Goal: Use online tool/utility: Utilize a website feature to perform a specific function

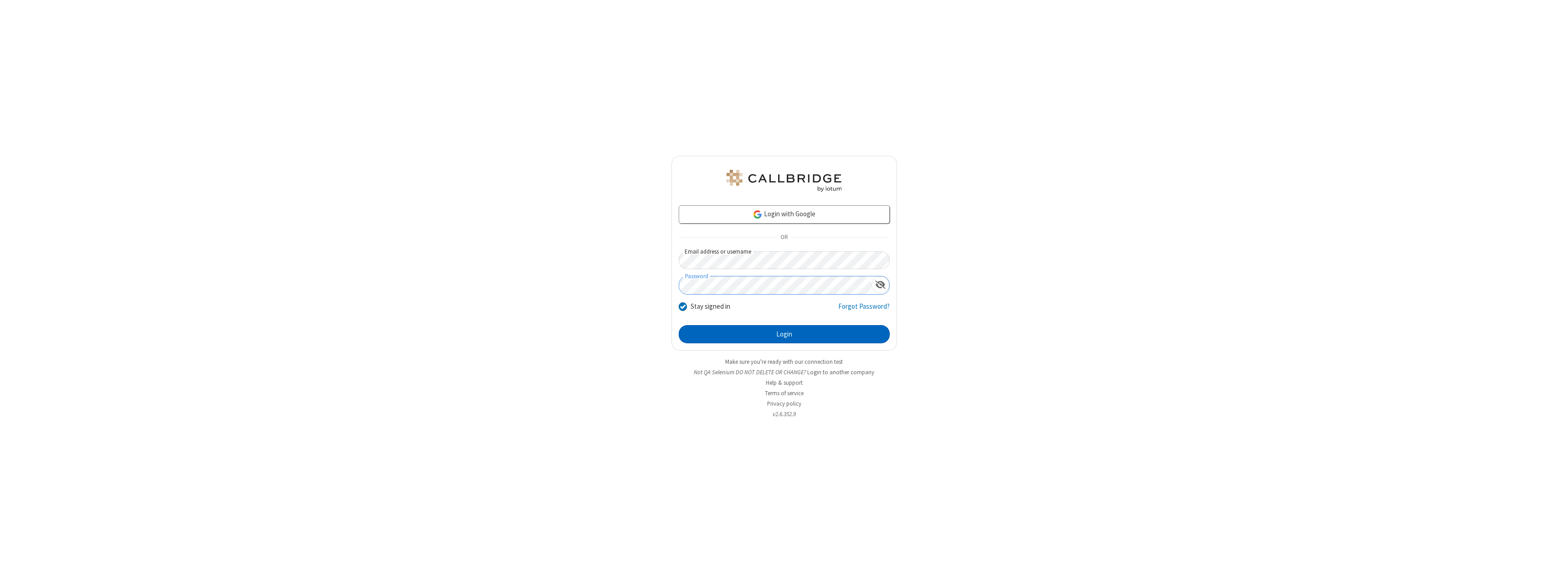
click at [784, 334] on button "Login" at bounding box center [784, 334] width 211 height 18
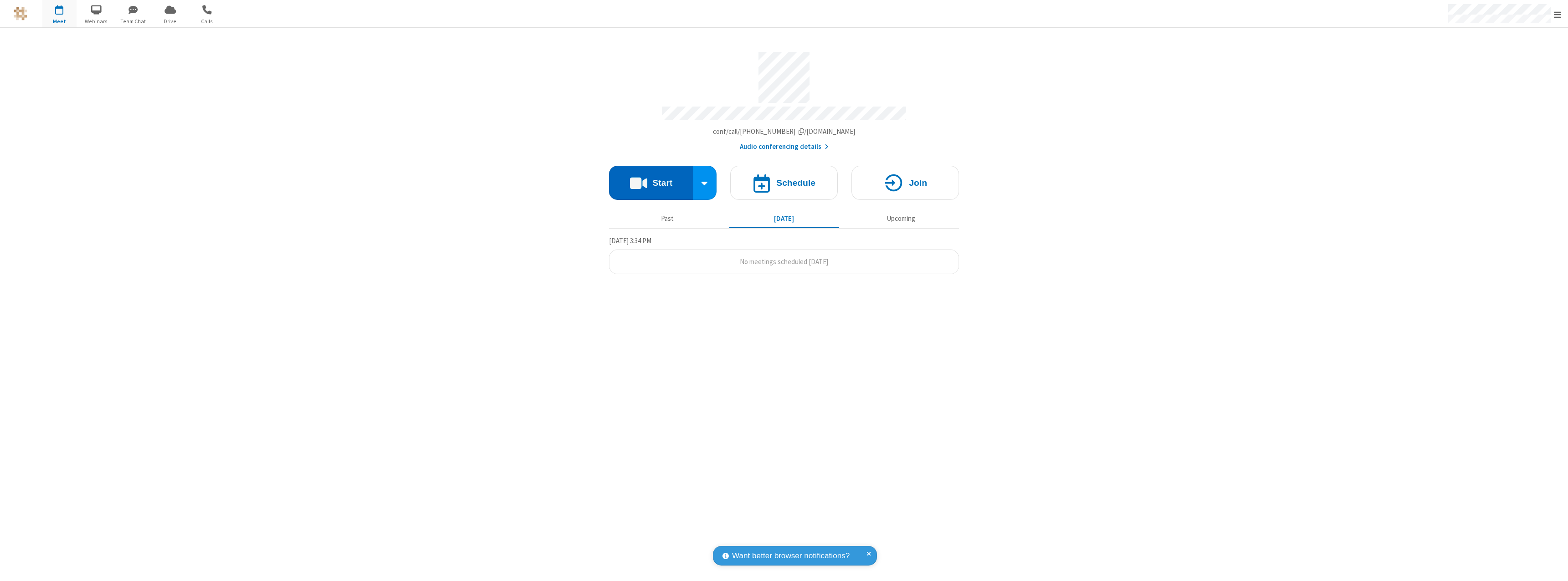
click at [651, 179] on button "Start" at bounding box center [651, 183] width 84 height 34
